Goal: Information Seeking & Learning: Learn about a topic

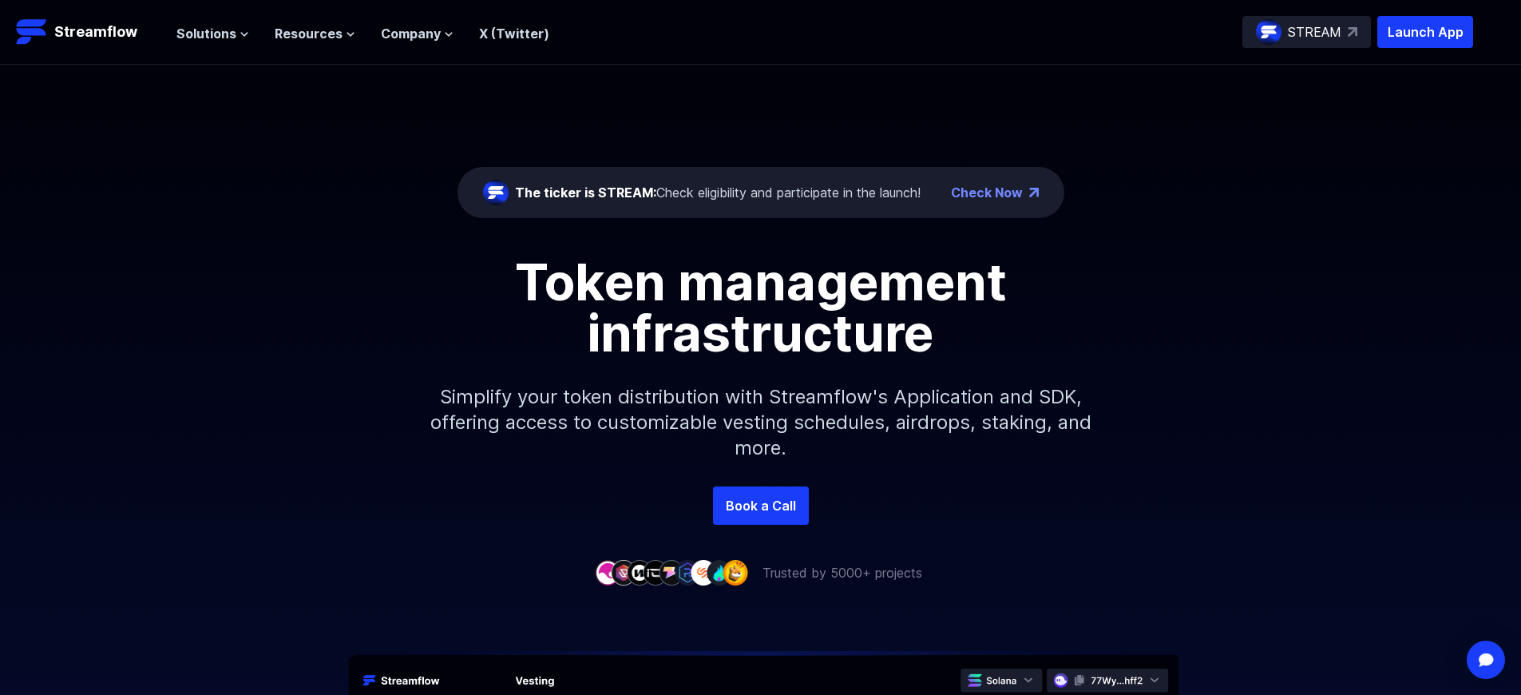
scroll to position [5717, 0]
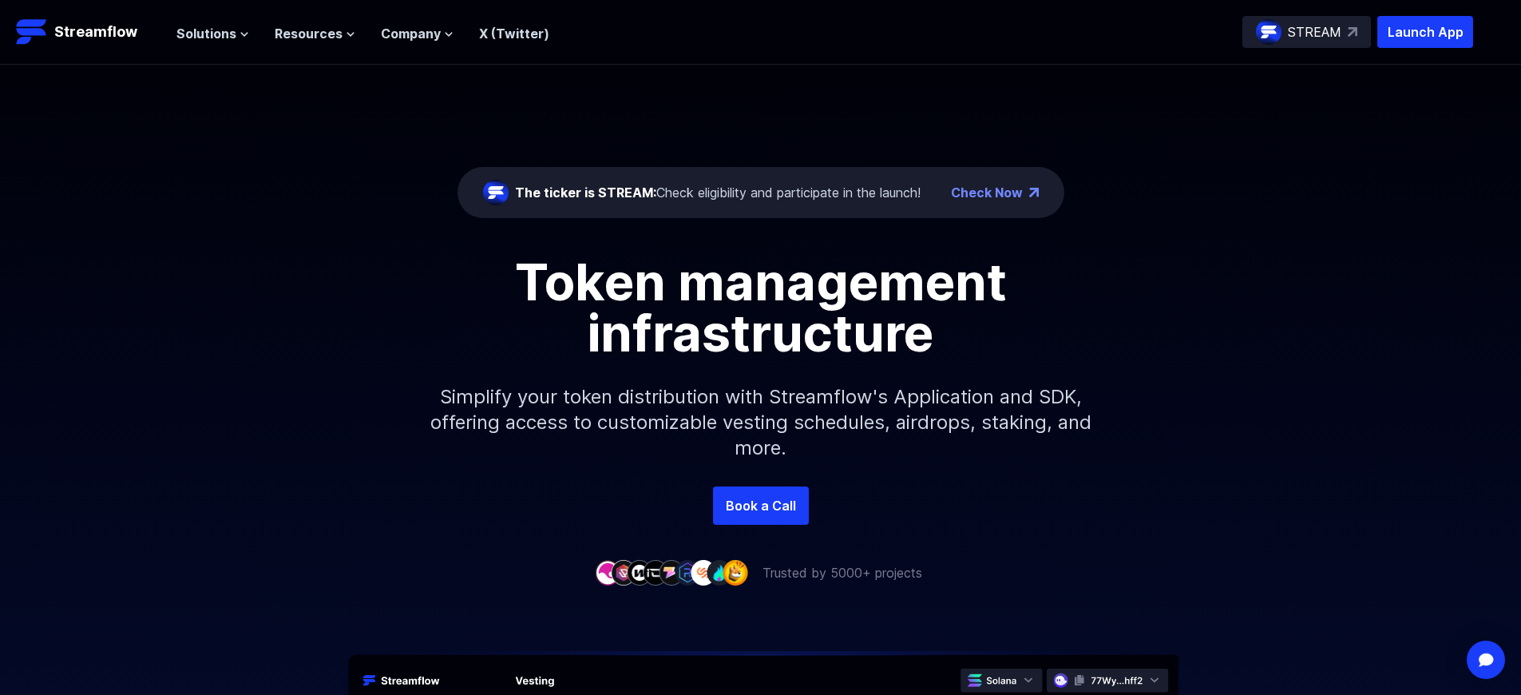
scroll to position [5717, 0]
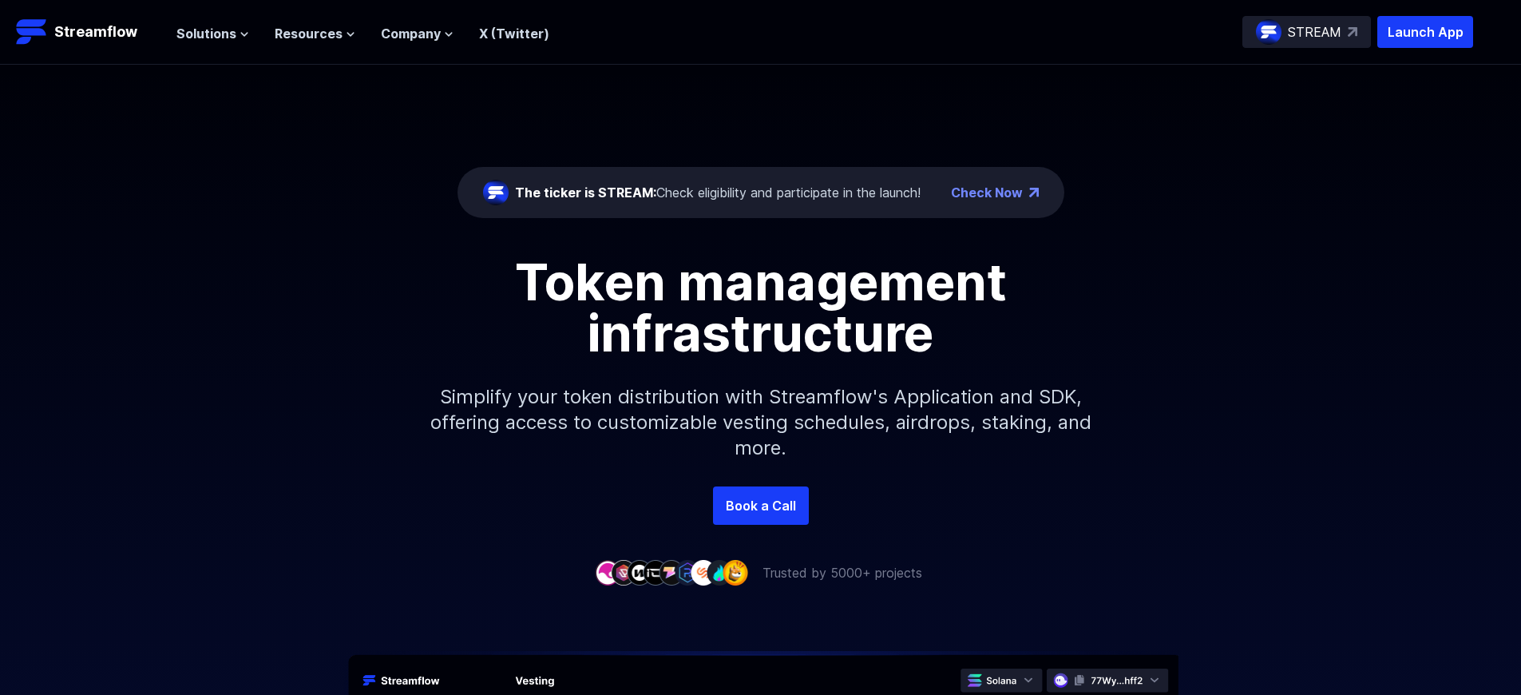
scroll to position [5717, 0]
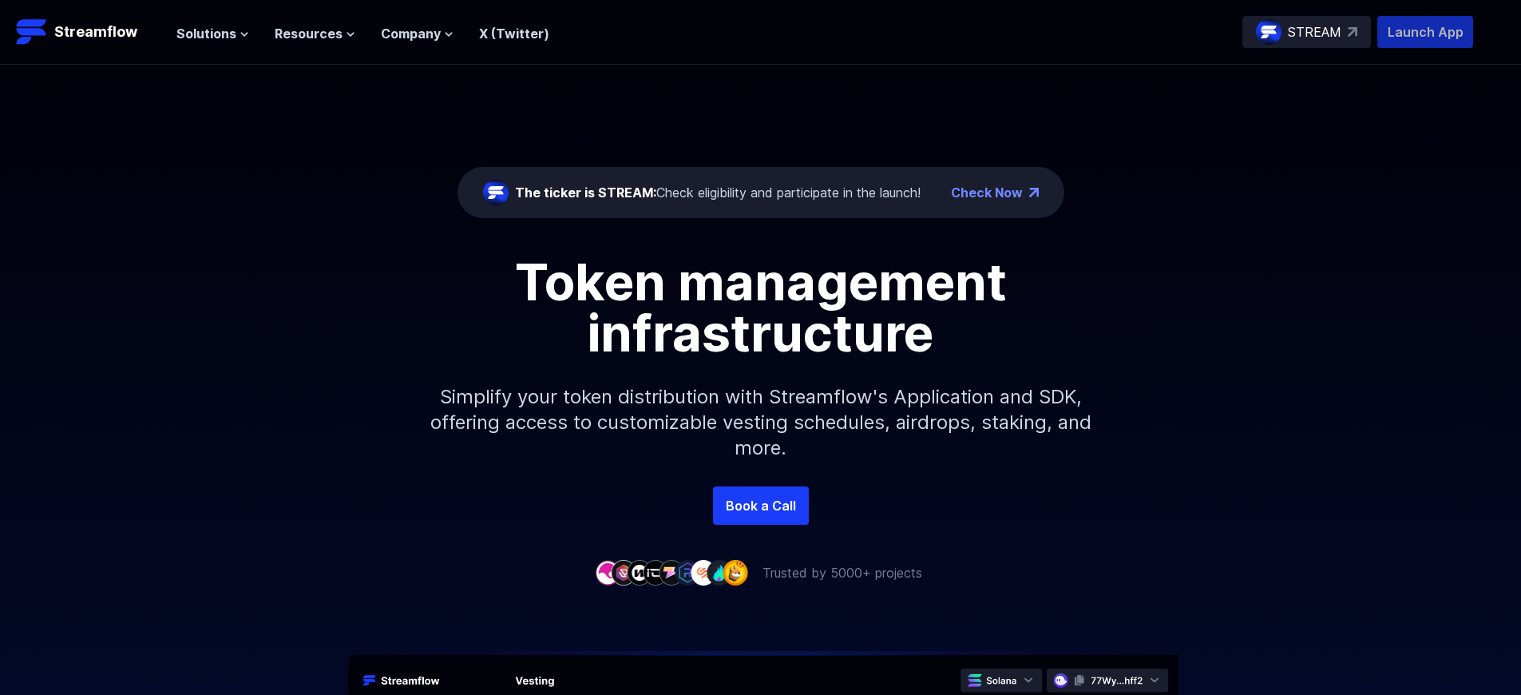
click at [1425, 32] on p "Launch App" at bounding box center [1425, 32] width 96 height 32
